Goal: Information Seeking & Learning: Learn about a topic

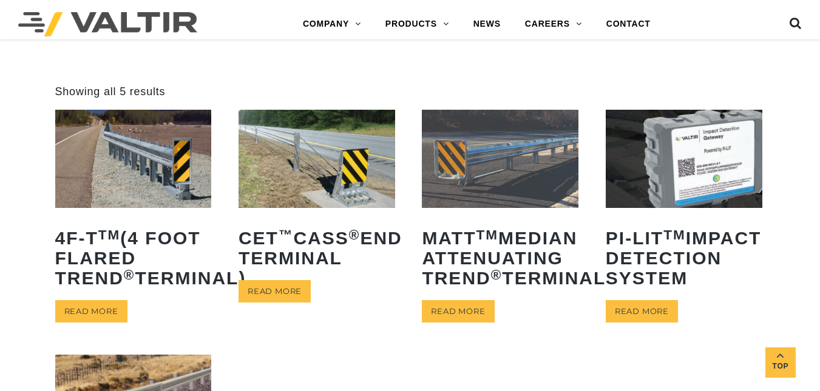
scroll to position [342, 0]
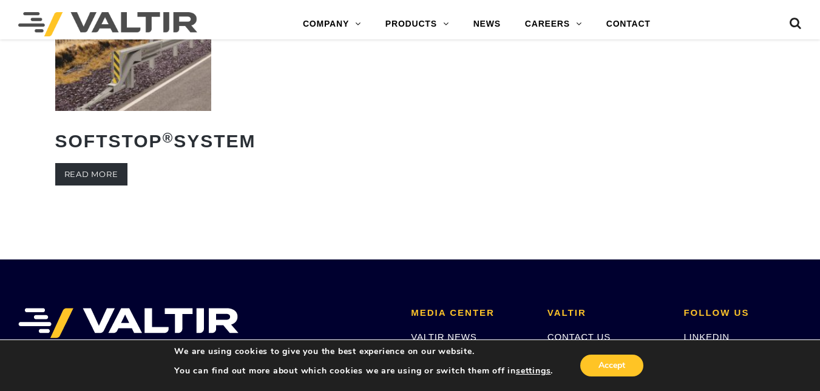
click at [106, 186] on link "Read more" at bounding box center [91, 174] width 72 height 22
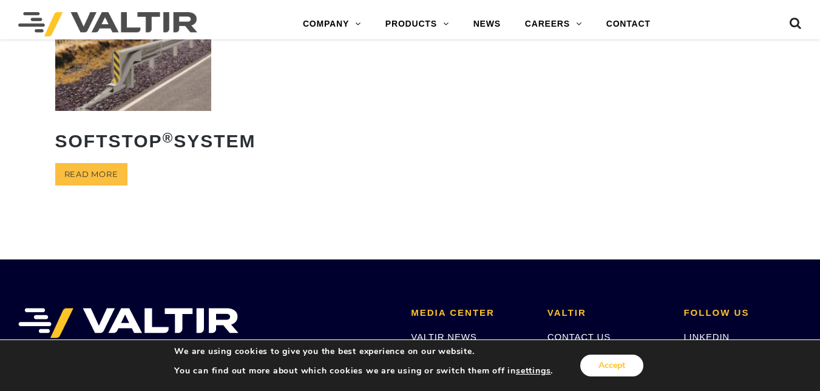
click at [587, 359] on button "Accept" at bounding box center [611, 366] width 63 height 22
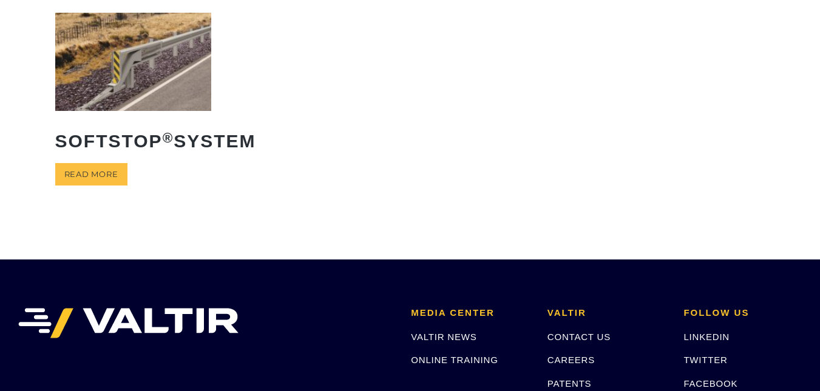
scroll to position [0, 0]
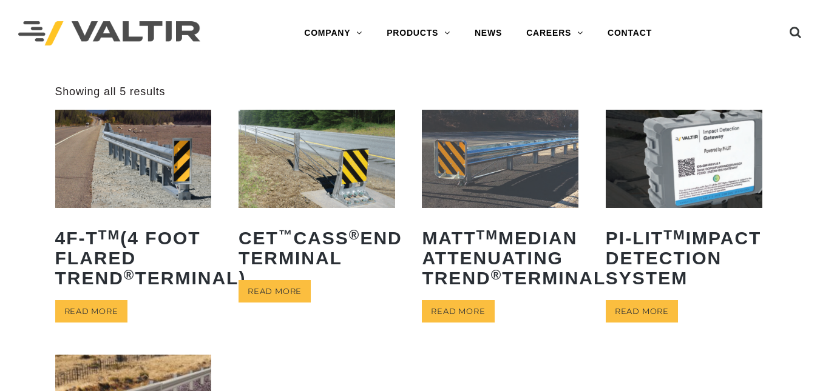
click at [520, 181] on img at bounding box center [500, 159] width 157 height 98
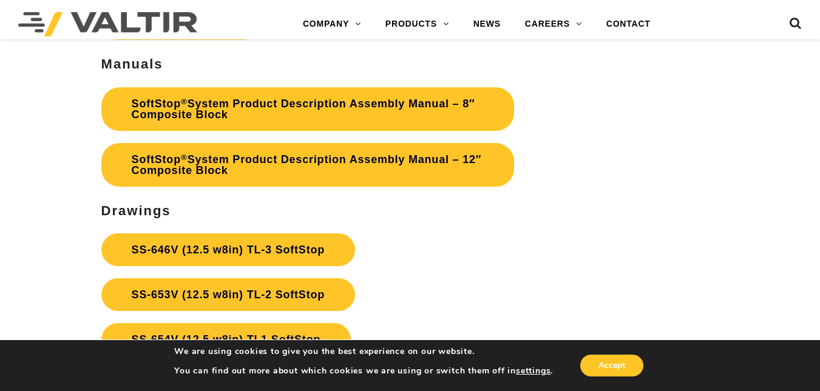
scroll to position [3423, 0]
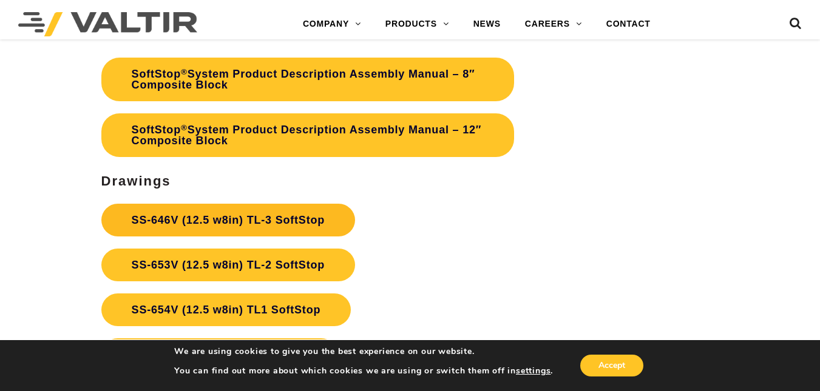
click at [160, 214] on link "SS-646V (12.5 w8in) TL-3 SoftStop" at bounding box center [228, 220] width 254 height 33
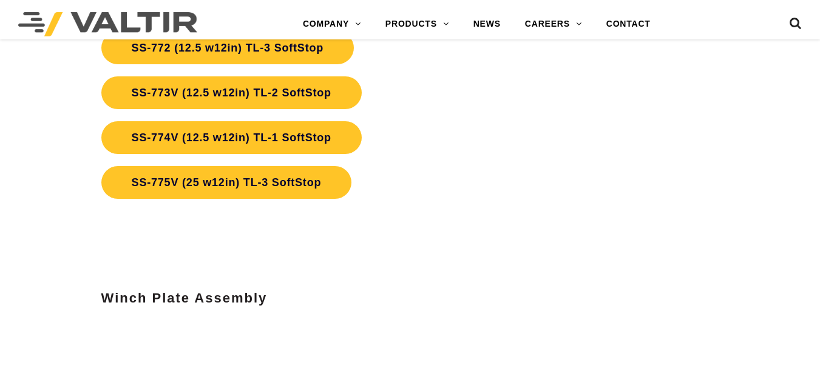
scroll to position [3814, 0]
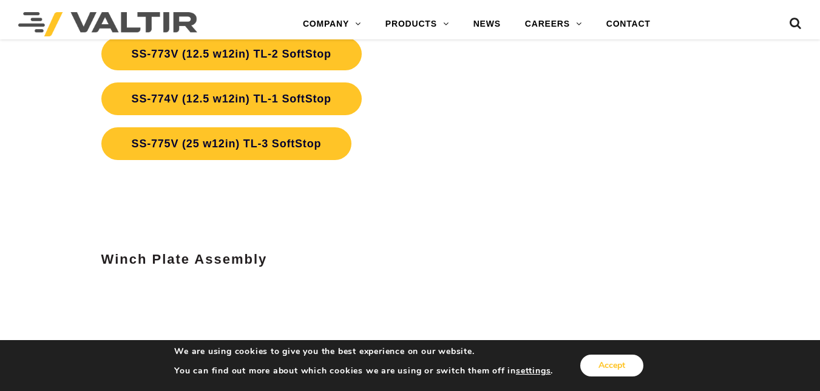
click at [584, 370] on button "Accept" at bounding box center [611, 366] width 63 height 22
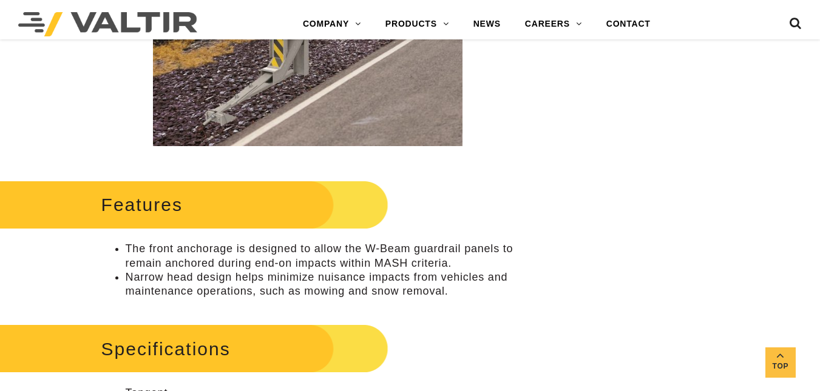
scroll to position [438, 0]
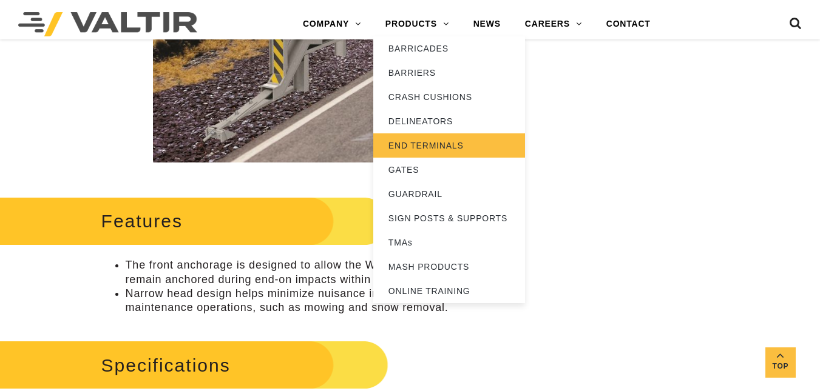
click at [425, 139] on link "END TERMINALS" at bounding box center [449, 146] width 152 height 24
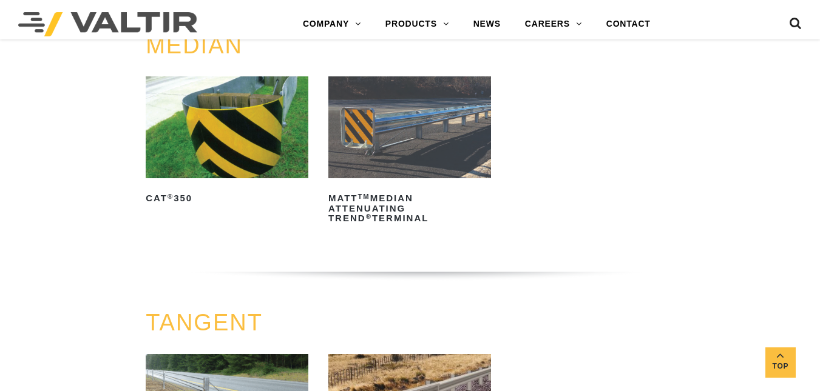
scroll to position [541, 0]
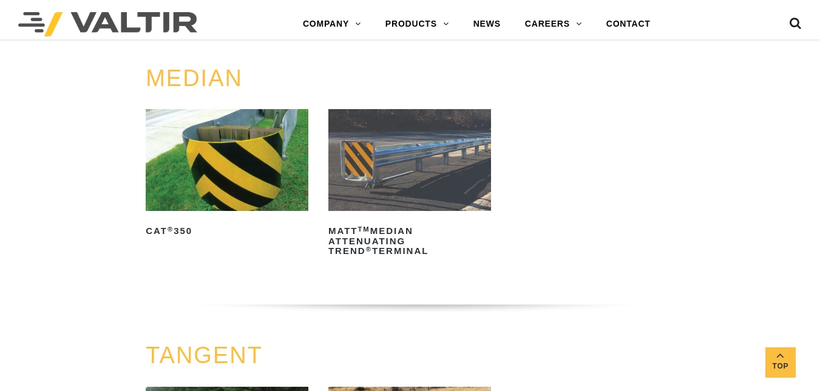
click at [225, 169] on img at bounding box center [227, 159] width 163 height 101
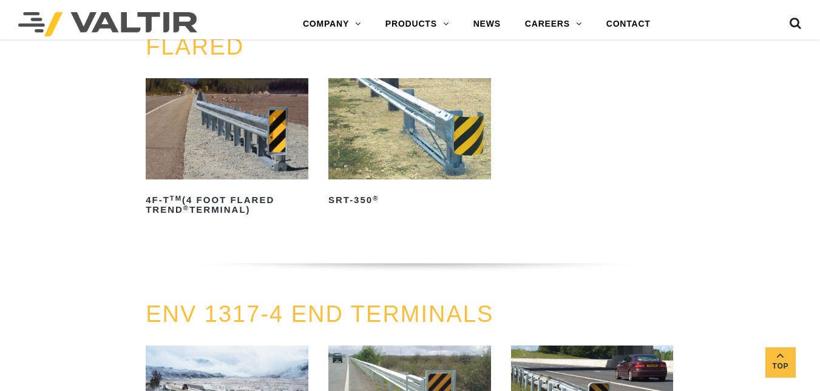
scroll to position [1103, 0]
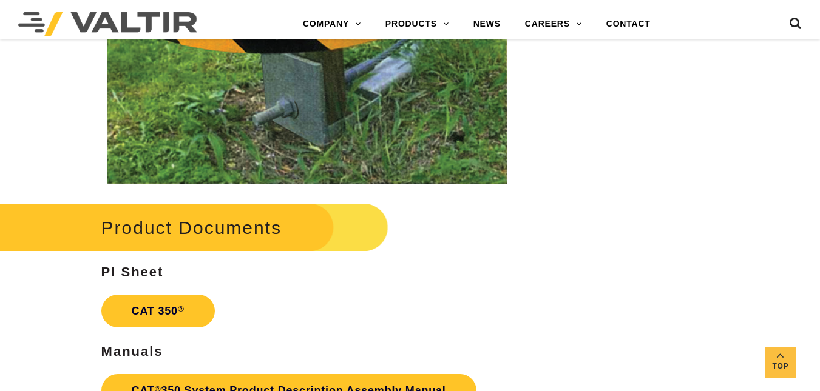
scroll to position [2054, 0]
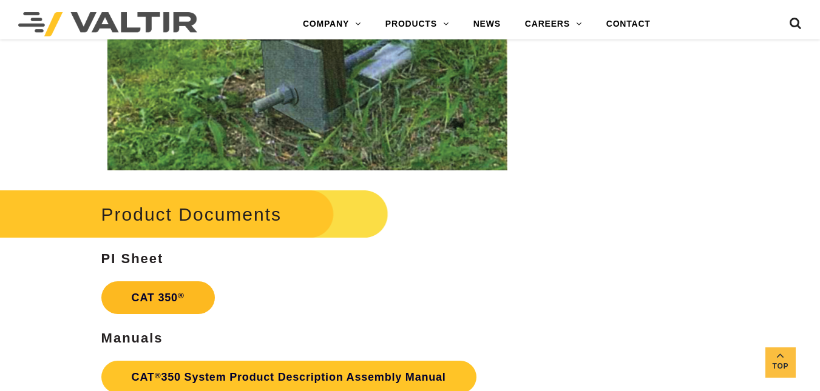
click at [171, 299] on link "CAT 350 ®" at bounding box center [157, 298] width 113 height 33
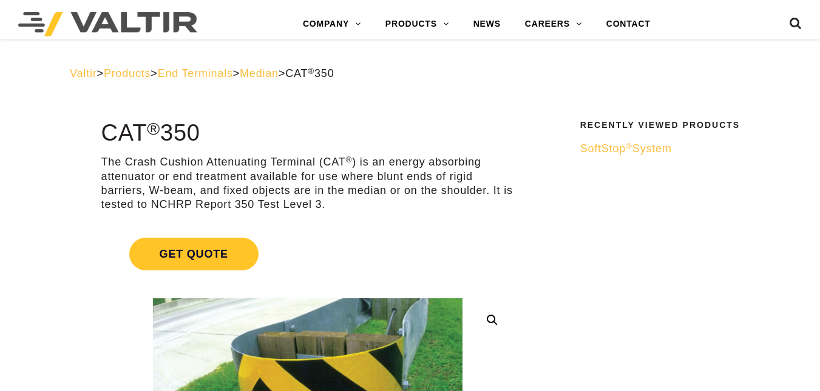
scroll to position [2051, 0]
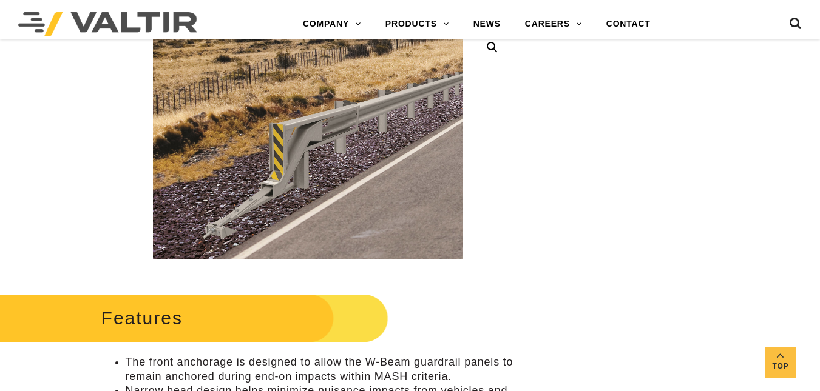
scroll to position [325, 0]
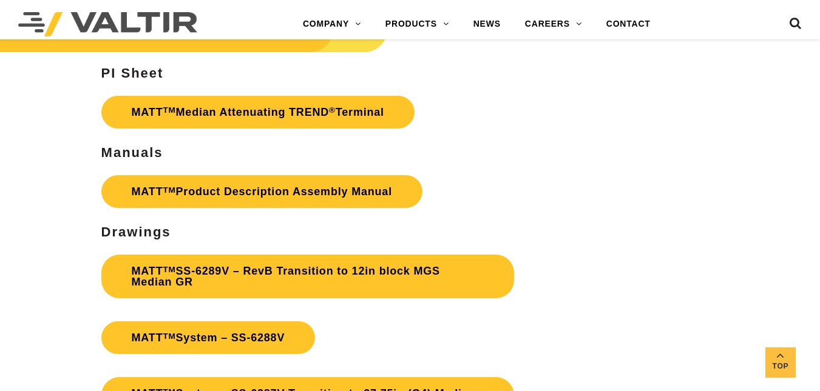
scroll to position [3611, 0]
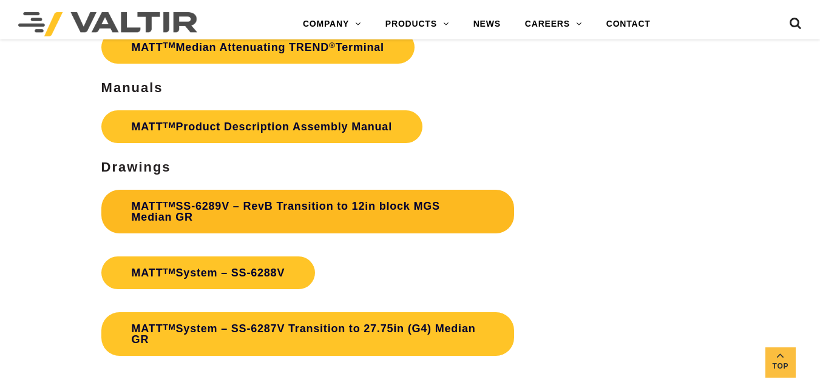
click at [422, 190] on link "MATT TM SS-6289V – RevB Transition to 12in block MGS Median GR" at bounding box center [307, 212] width 413 height 44
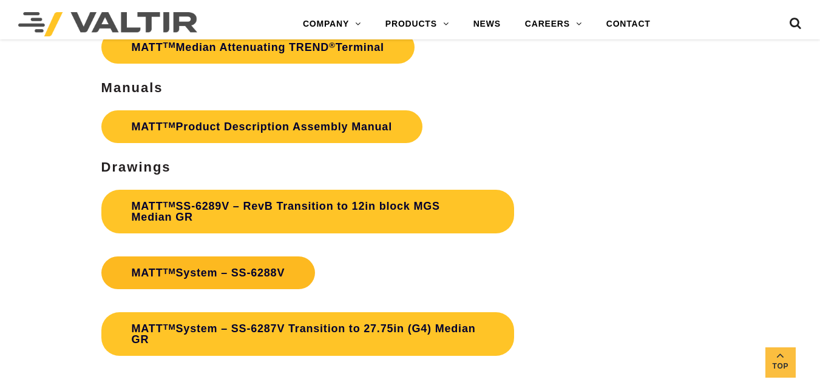
click at [265, 257] on link "MATT TM System – SS-6288V" at bounding box center [208, 273] width 214 height 33
